Goal: Task Accomplishment & Management: Complete application form

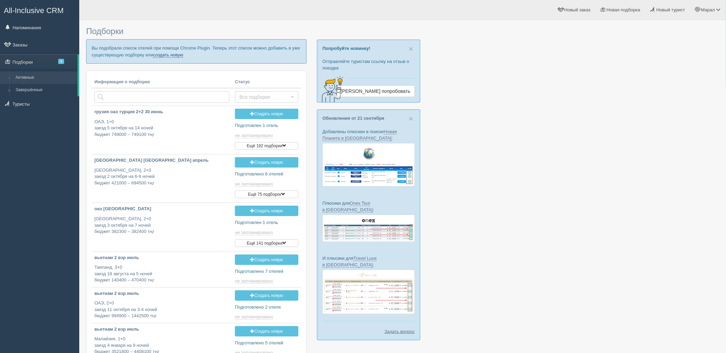
click at [160, 56] on link "создать новую" at bounding box center [168, 55] width 30 height 6
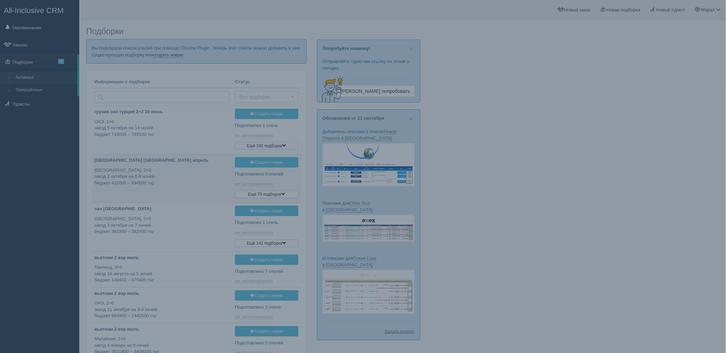
type input "2025-09-27 15:40"
type input "2025-09-27 15:35"
type input "2025-09-27 15:30"
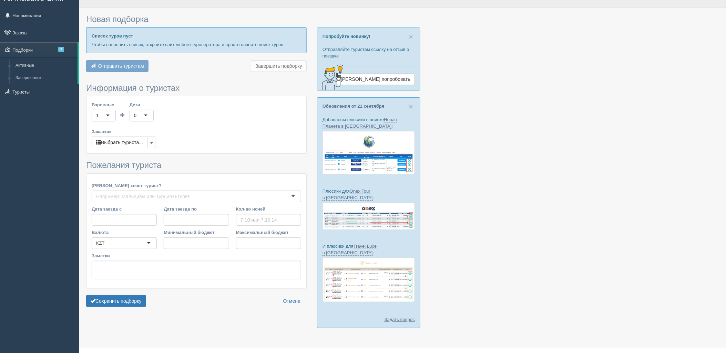
type input "10"
type input "887500"
type input "2037700"
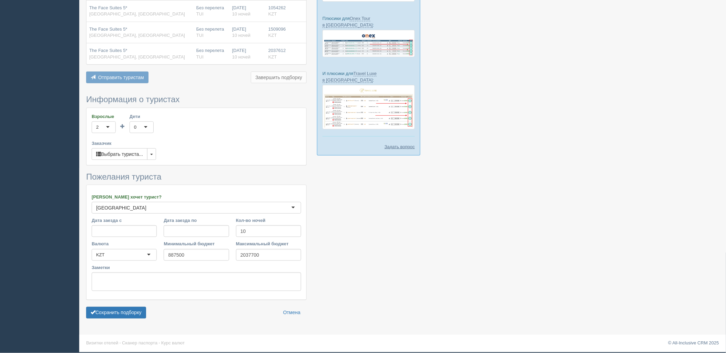
scroll to position [185, 0]
click at [130, 315] on button "Сохранить подборку" at bounding box center [116, 313] width 60 height 12
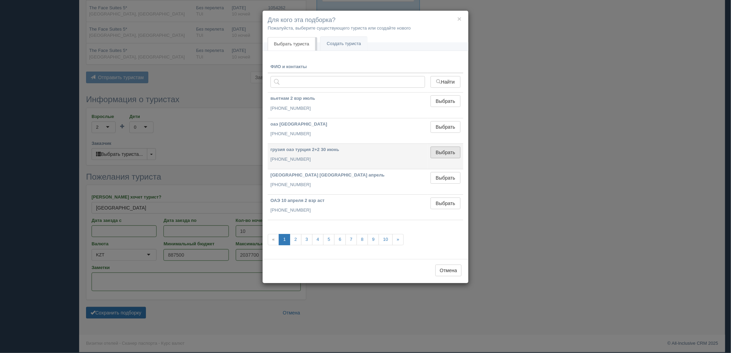
click at [455, 150] on button "Выбрать" at bounding box center [446, 153] width 30 height 12
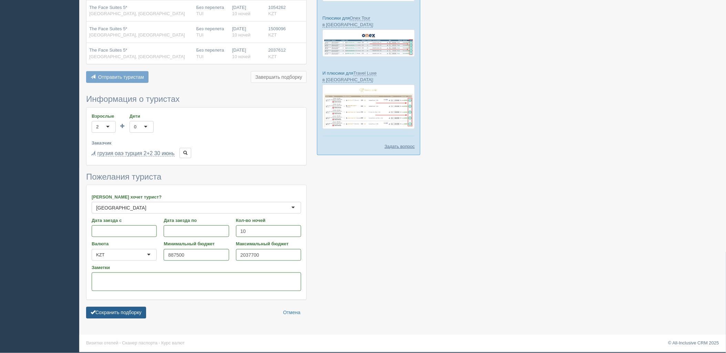
click at [122, 316] on button "Сохранить подборку" at bounding box center [116, 313] width 60 height 12
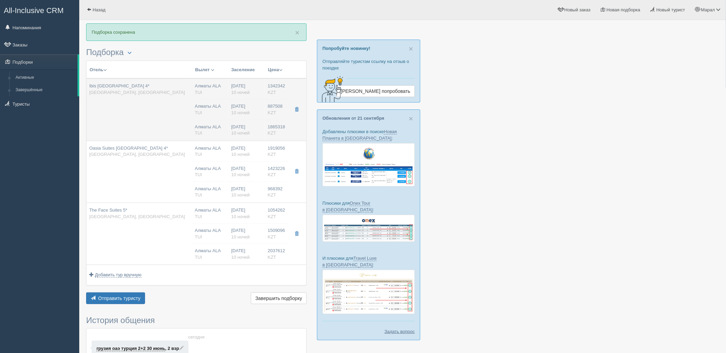
click at [160, 119] on td "Ibis Kuala Lumpur City Centre 4* Малайзия, Куала-Лумпур" at bounding box center [139, 110] width 106 height 62
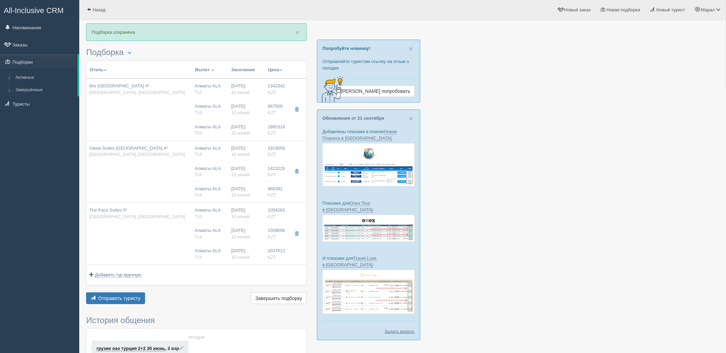
type input "Ibis [GEOGRAPHIC_DATA] 4*"
type input "https://www.tripadvisor.ru/Hotel_Review-g298570-d14946549-Reviews-Ibis_Kuala_Lu…"
type input "[GEOGRAPHIC_DATA]"
type input "Куала-Лумпур"
type input "1342342.00"
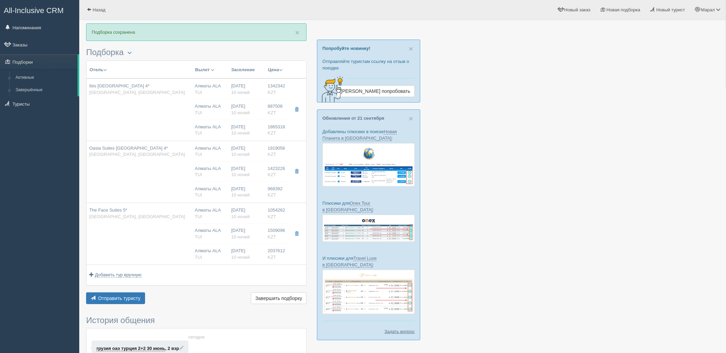
type input "Алматы ALA"
type input "Куала-Лумпур KUL"
type input "19:00"
type input "06:10"
type input "AirAsia X Berhad"
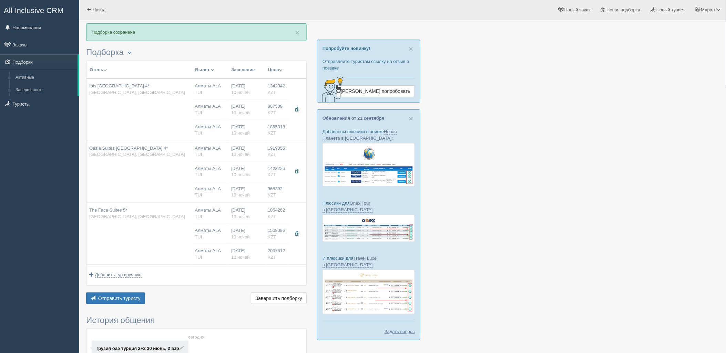
type input "12:30"
type input "17:40"
type input "10"
type input "Standard Twin Bed"
type input "Bed & Breakfast"
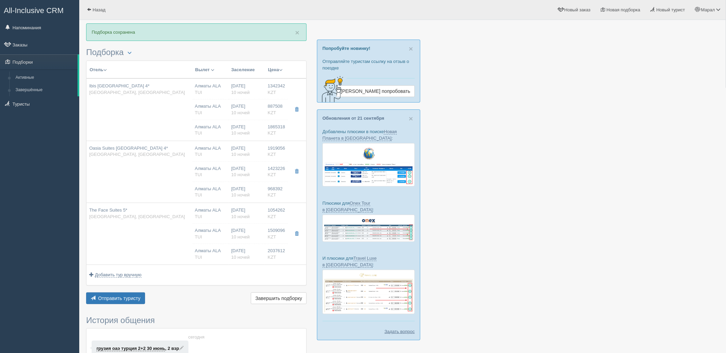
type input "TUI"
type input "https://newb2b.fstravel.com/hotel/852943"
type input "887508.00"
type input "Алматы ALA"
type input "Куала-Лумпур KUL"
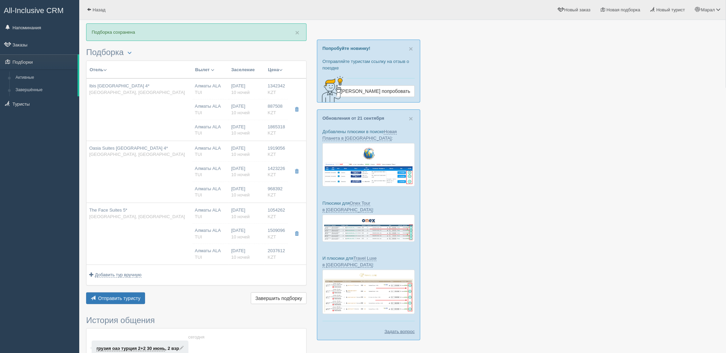
type input "19:00"
type input "06:10"
type input "AirAsia X Berhad"
type input "12:30"
type input "17:40"
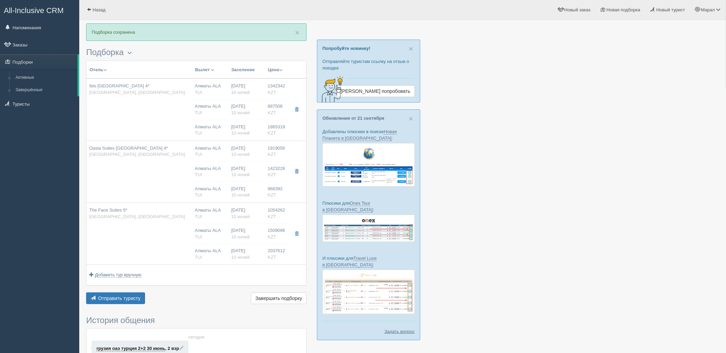
type input "10"
type input "Standard Twin Bed"
type input "Bed & Breakfast"
type input "TUI"
type input "https://newb2b.fstravel.com/hotel/852943"
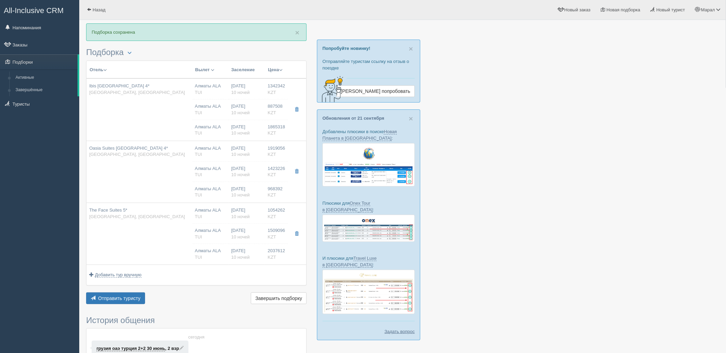
type input "1865318.00"
type input "Алматы ALA"
type input "Куала-Лумпур KUL"
type input "19:00"
type input "06:10"
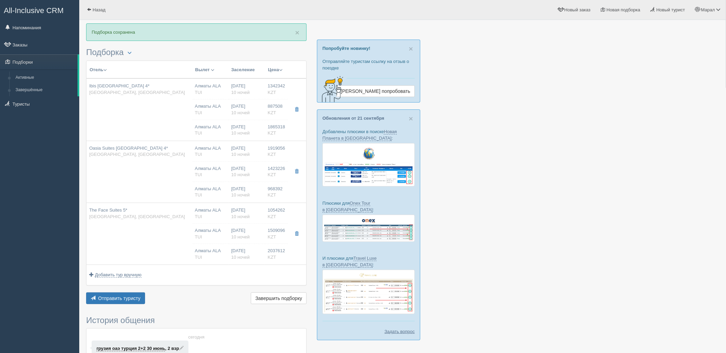
type input "AirAsia X Berhad"
type input "12:30"
type input "17:40"
type input "10"
type input "Standard Twin Bed"
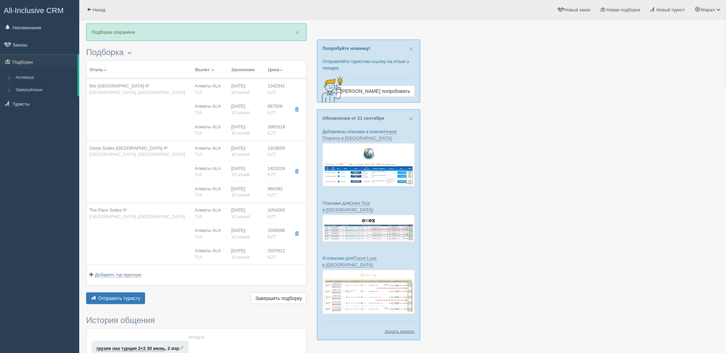
type input "Bed & Breakfast"
type input "TUI"
type input "https://newb2b.fstravel.com/hotel/852943"
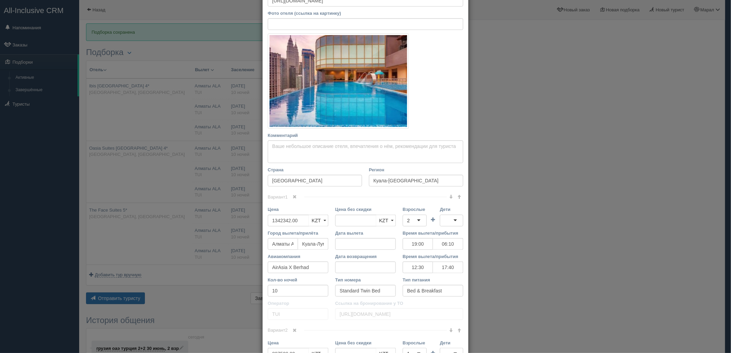
scroll to position [115, 0]
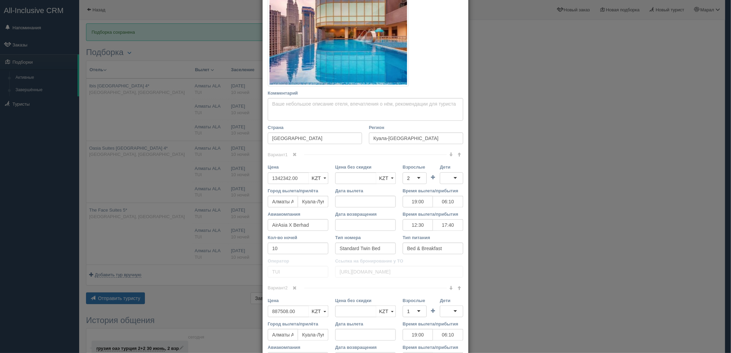
click at [457, 289] on span at bounding box center [459, 288] width 4 height 4
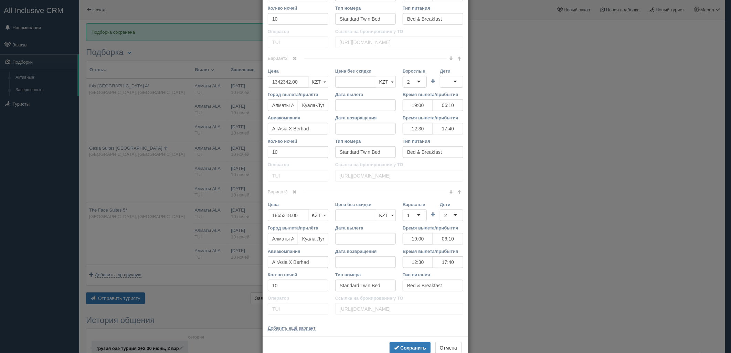
scroll to position [363, 0]
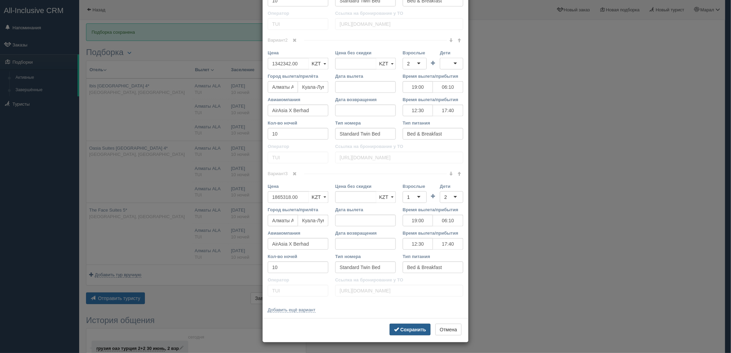
click at [414, 329] on b "Сохранить" at bounding box center [413, 330] width 26 height 6
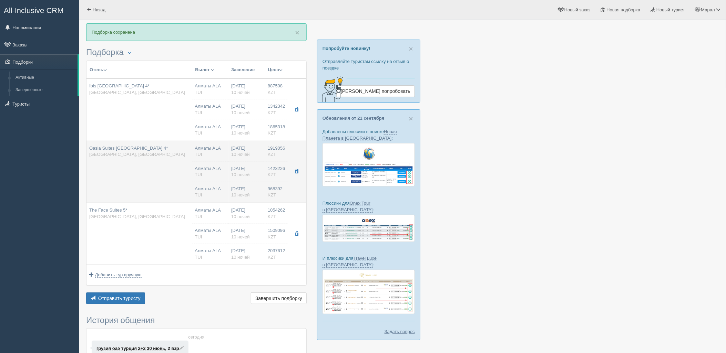
click at [188, 169] on td "Oasia Suites Kuala Lumpur 4* Малайзия, Куала-Лумпур" at bounding box center [139, 172] width 106 height 62
type input "Oasia Suites [GEOGRAPHIC_DATA] 4*"
type input "https://www.booking.com/hotel/my/oasia-suites-kuala-lumpur1.ru.html"
type input "1423226.00"
type input "19:00"
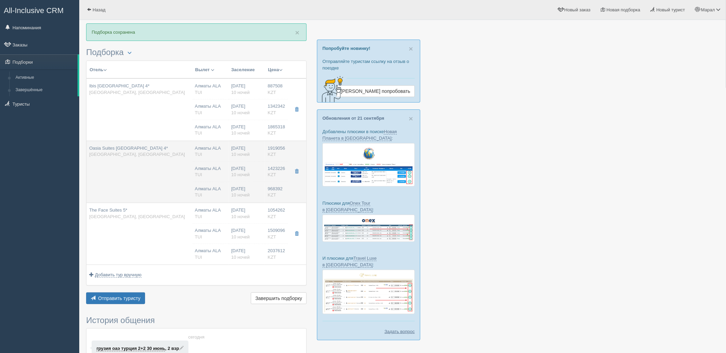
type input "06:10"
type input "12:30"
type input "17:40"
type input "Studio Room (King Bed)"
type input "https://newb2b.fstravel.com/hotel/837377"
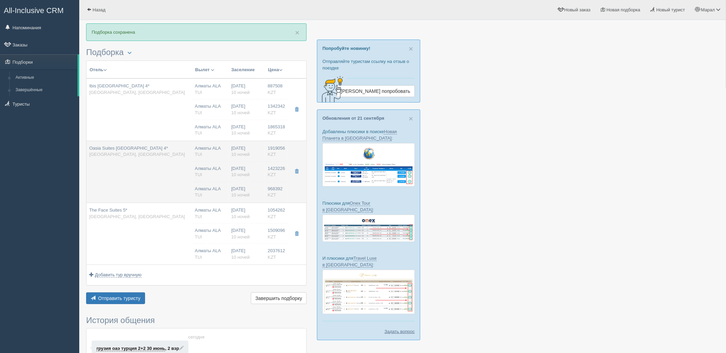
type input "968392.00"
type input "19:00"
type input "06:10"
type input "12:30"
type input "17:40"
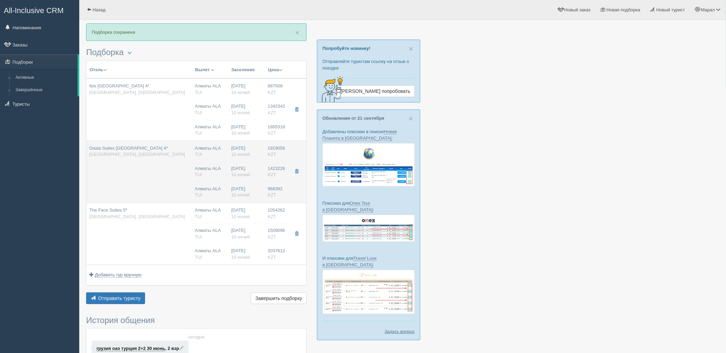
type input "Studio Room (King Bed)"
type input "https://newb2b.fstravel.com/hotel/837377"
type input "1919056.00"
type input "19:00"
type input "06:10"
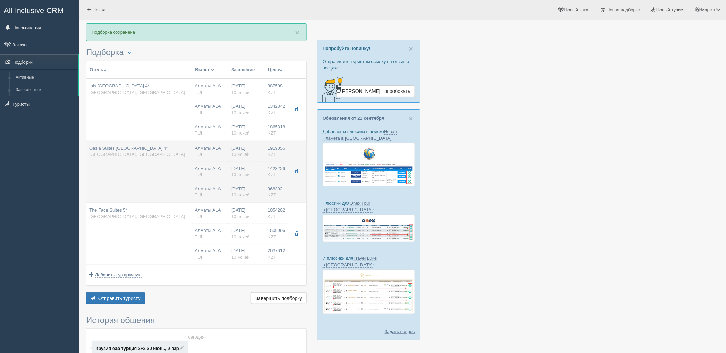
type input "12:30"
type input "17:40"
type input "Studio Room (King Bed)"
type input "https://newb2b.fstravel.com/hotel/837377"
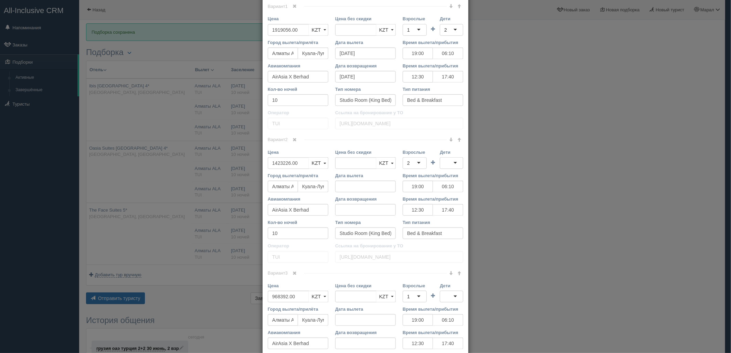
scroll to position [268, 0]
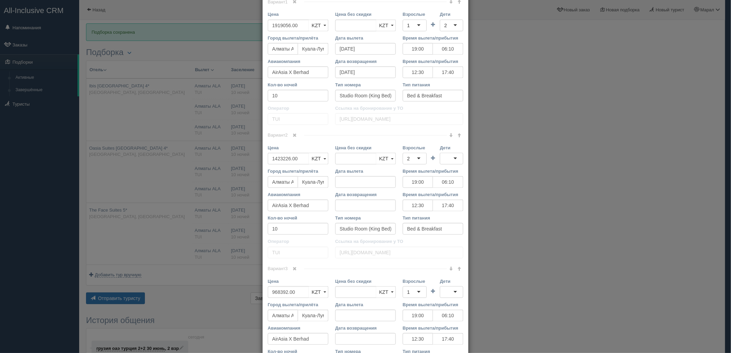
click at [455, 270] on link at bounding box center [459, 269] width 8 height 8
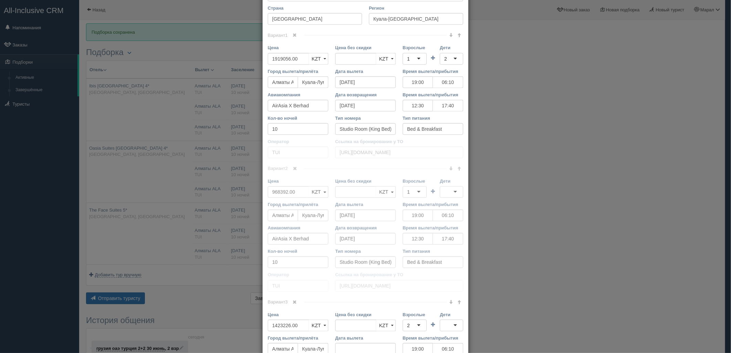
scroll to position [153, 0]
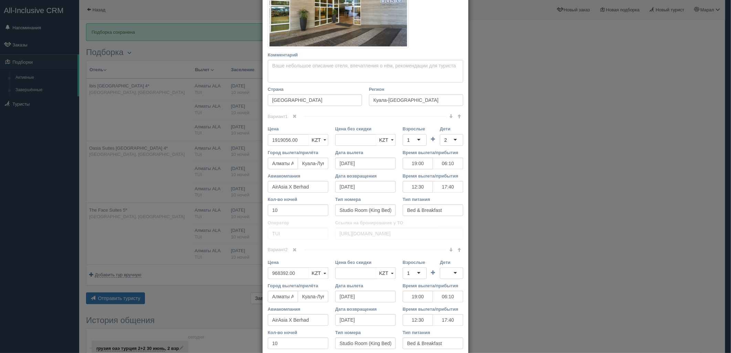
click at [457, 251] on span at bounding box center [459, 250] width 4 height 4
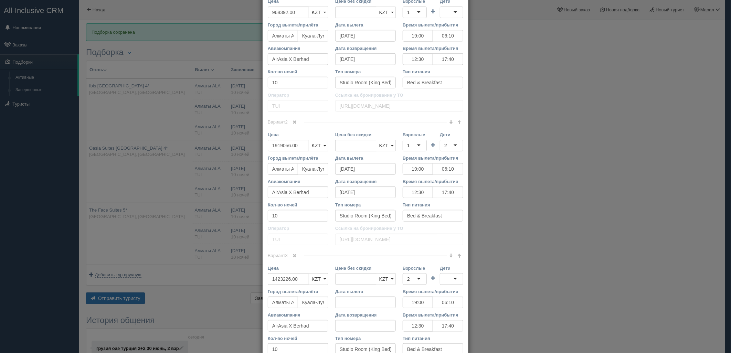
scroll to position [306, 0]
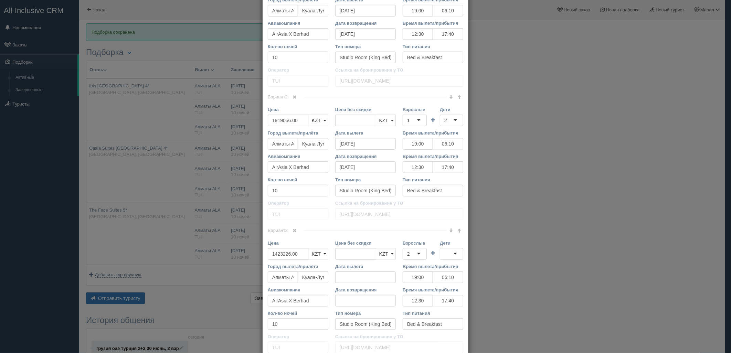
click at [459, 232] on link at bounding box center [459, 231] width 8 height 8
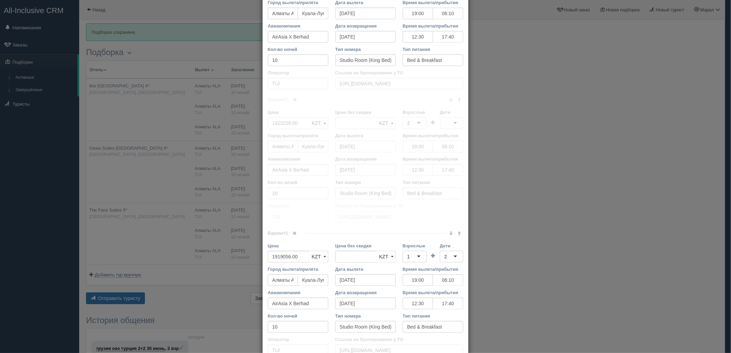
scroll to position [363, 0]
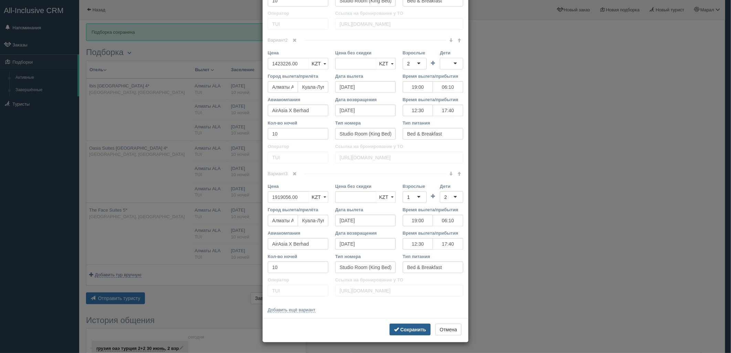
click at [417, 328] on b "Сохранить" at bounding box center [413, 330] width 26 height 6
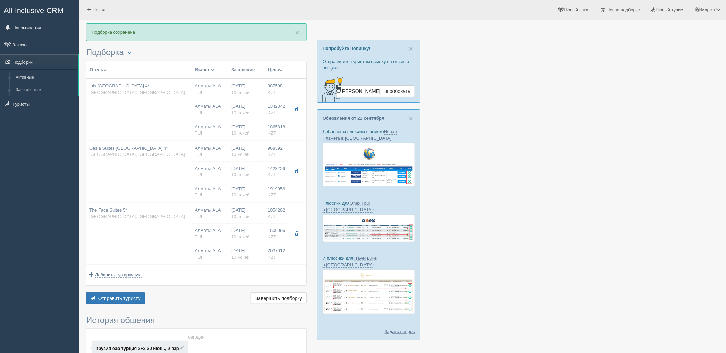
click at [178, 235] on td "The Face Suites 5* Малайзия, Куала-Лумпур" at bounding box center [139, 234] width 106 height 62
type input "The Face Suites 5*"
type input "https://www.booking.com/hotel/my/the-face-suites.ru.html?aid=357028&label=bin85…"
type input "2037612.00"
type input "19:00"
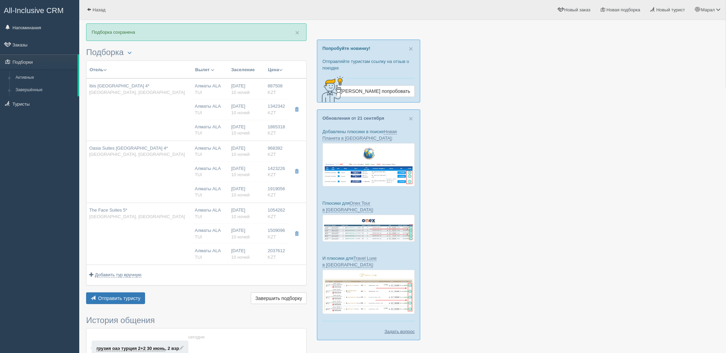
type input "06:10"
type input "12:30"
type input "17:40"
type input "1 Bedroom Superior"
type input "https://newb2b.fstravel.com/hotel/846124"
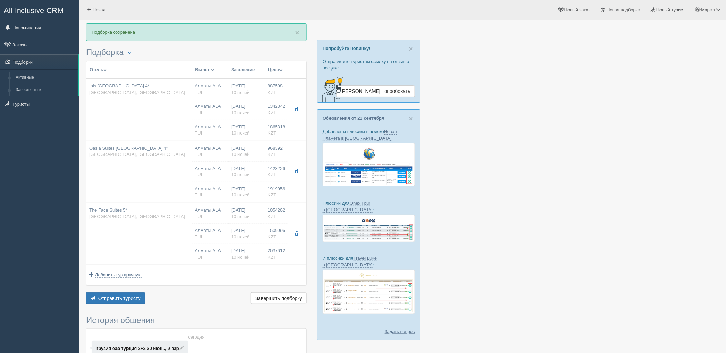
type input "1054262.00"
type input "19:00"
type input "06:10"
type input "12:30"
type input "17:40"
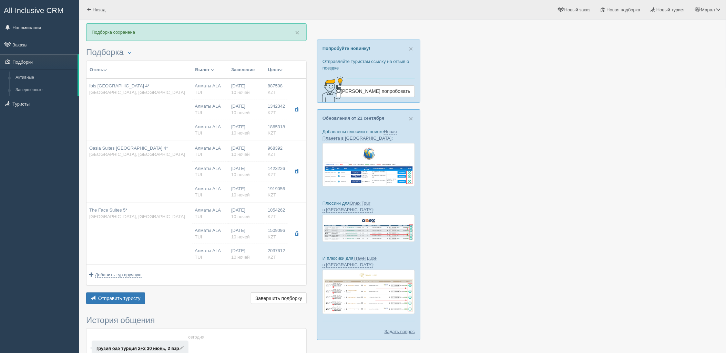
type input "1 Bedroom Superior"
type input "https://newb2b.fstravel.com/hotel/846124"
type input "1509096.00"
type input "19:00"
type input "06:10"
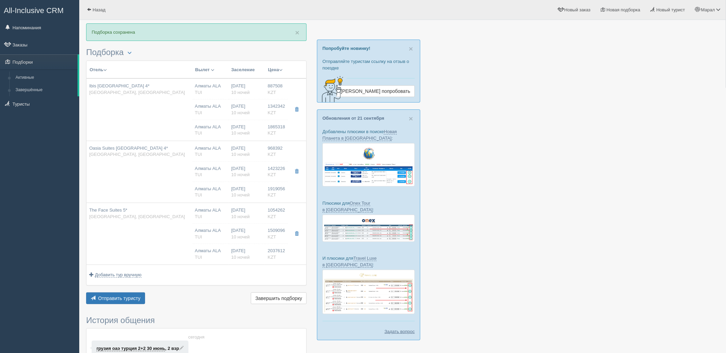
type input "12:30"
type input "17:40"
type input "1 Bedroom Superior"
type input "https://newb2b.fstravel.com/hotel/846124"
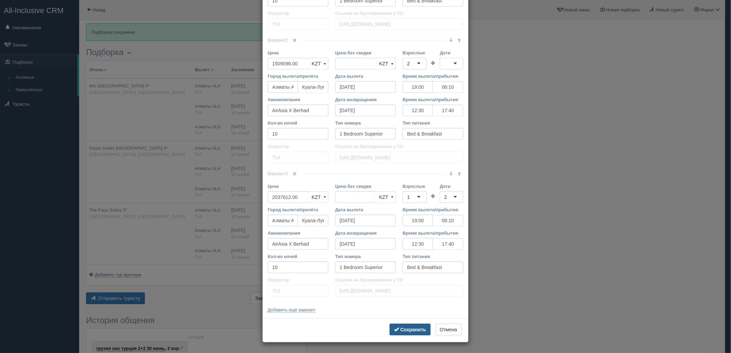
click at [409, 330] on b "Сохранить" at bounding box center [413, 330] width 26 height 6
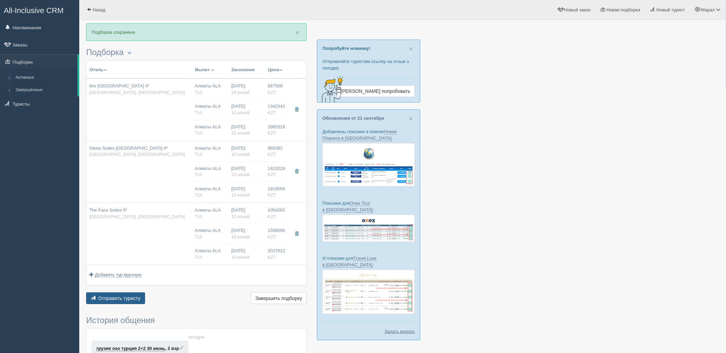
click at [107, 297] on span "Отправить туристу" at bounding box center [119, 299] width 42 height 6
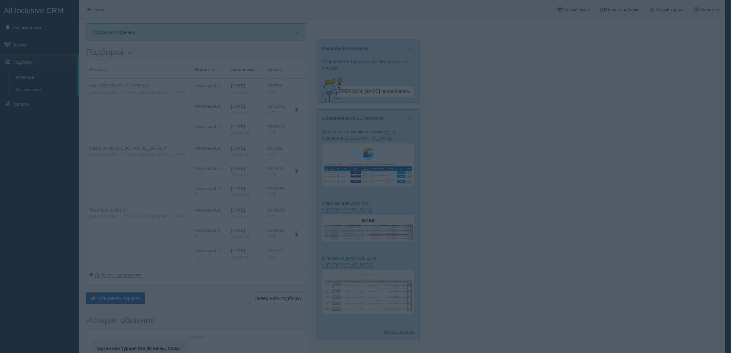
type textarea "🌞 Добрый день! Предлагаем Вам рассмотреть следующие варианты: 🌎 Малайзия, Куала…"
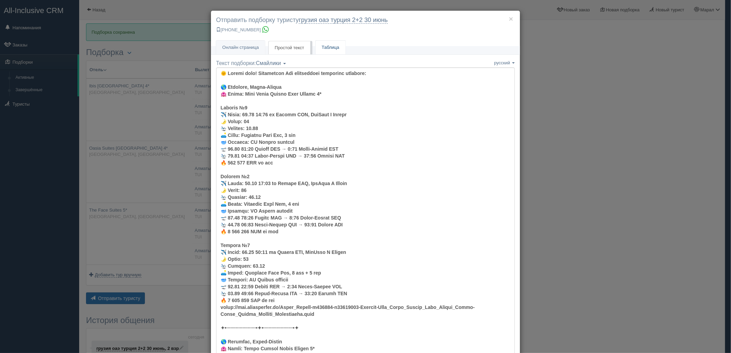
click at [325, 49] on link "Таблица" at bounding box center [331, 48] width 30 height 14
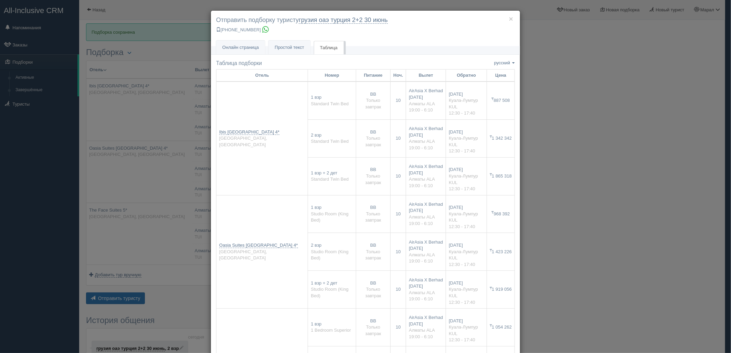
click at [564, 95] on div "× Отправить подборку туристу грузия оаэ турция 2+2 30 июнь +7 701 880 5580 Онла…" at bounding box center [365, 176] width 731 height 353
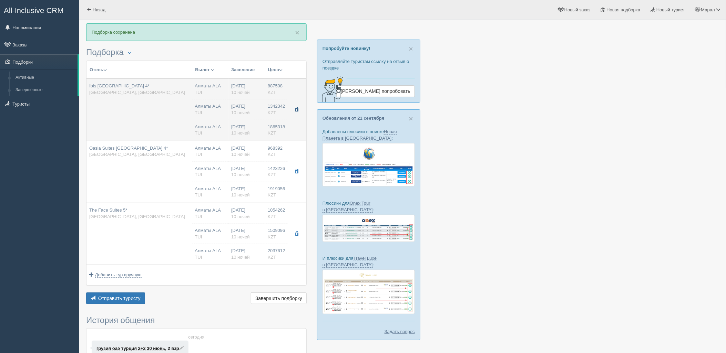
click at [297, 108] on span "button" at bounding box center [296, 109] width 4 height 4
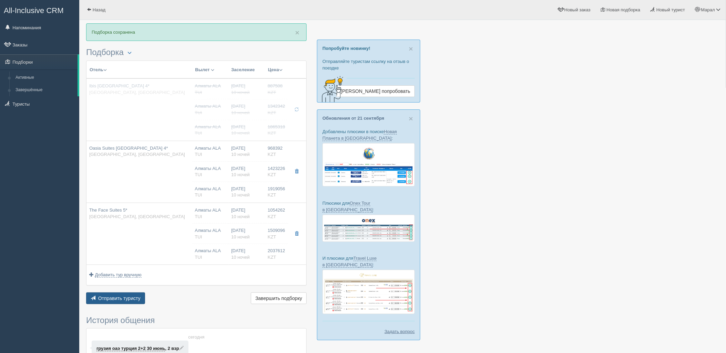
click at [129, 301] on span "Отправить туристу" at bounding box center [119, 299] width 42 height 6
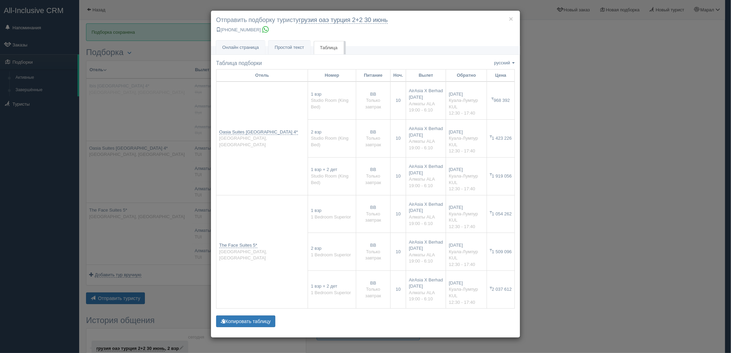
click at [603, 133] on div "× Отправить подборку туристу грузия оаэ турция 2+2 30 июнь +7 701 880 5580 Онла…" at bounding box center [365, 176] width 731 height 353
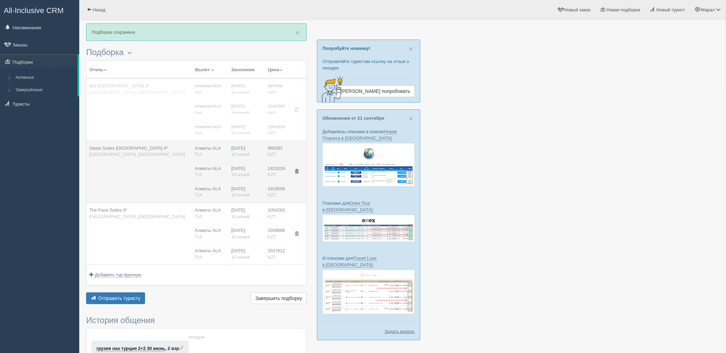
click at [296, 172] on span "button" at bounding box center [296, 171] width 4 height 4
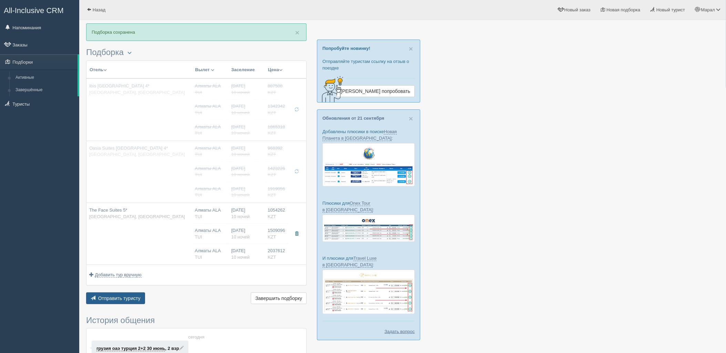
click at [113, 300] on span "Отправить туристу" at bounding box center [119, 299] width 42 height 6
